Goal: Task Accomplishment & Management: Use online tool/utility

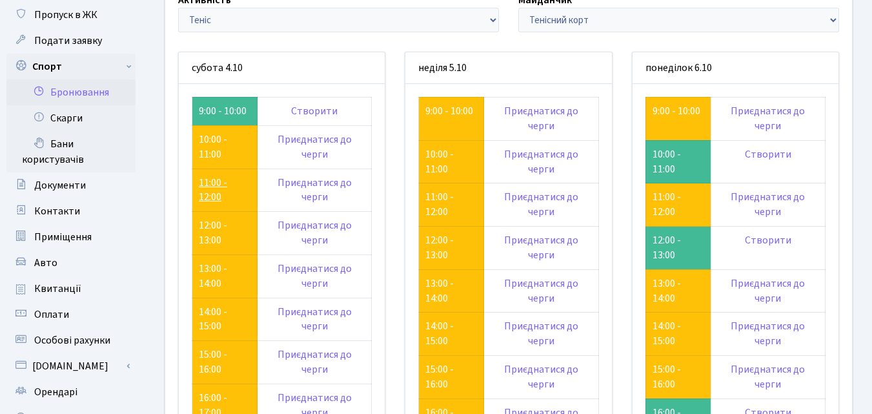
scroll to position [65, 0]
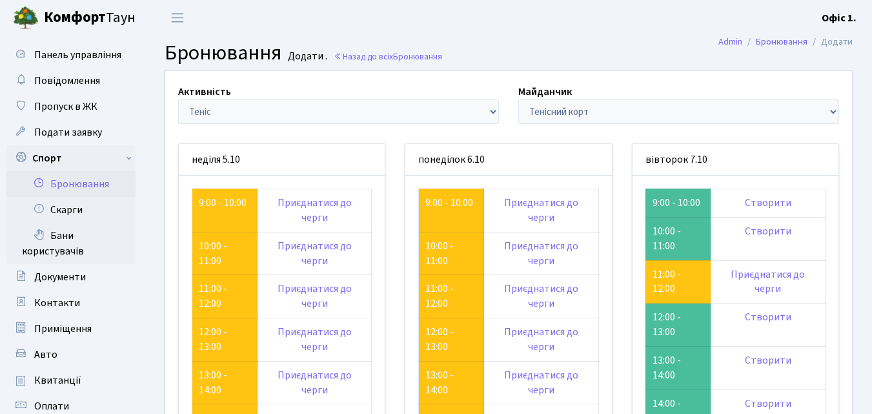
scroll to position [65, 0]
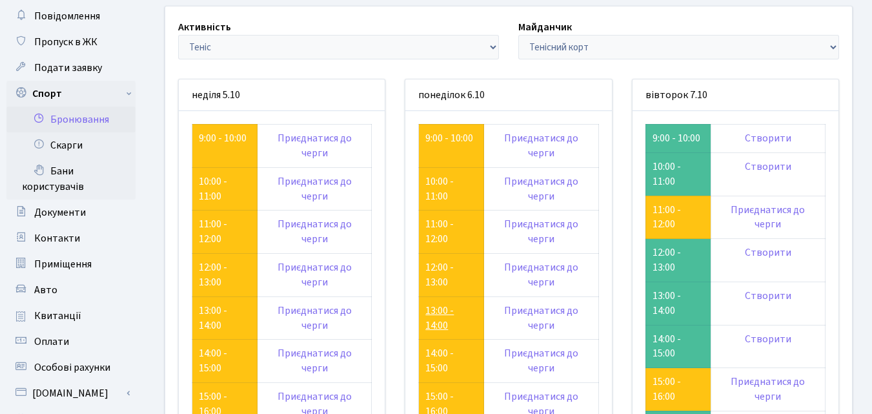
click at [440, 312] on link "13:00 - 14:00" at bounding box center [439, 317] width 28 height 29
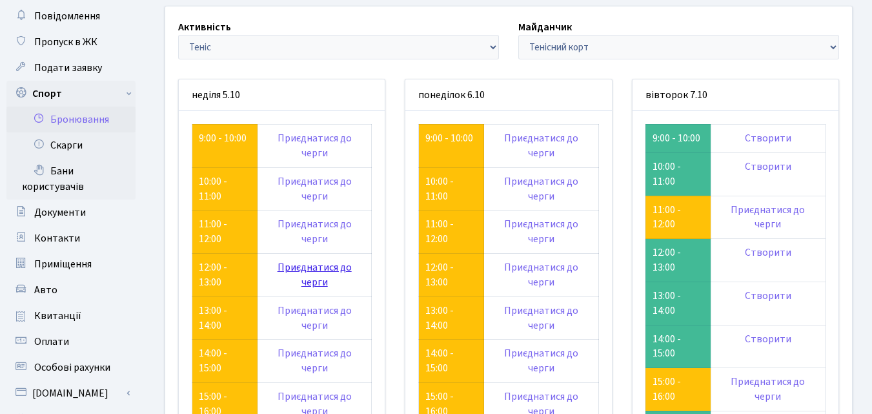
scroll to position [65, 0]
click at [203, 311] on link "13:00 - 14:00" at bounding box center [213, 317] width 28 height 29
